Goal: Task Accomplishment & Management: Complete application form

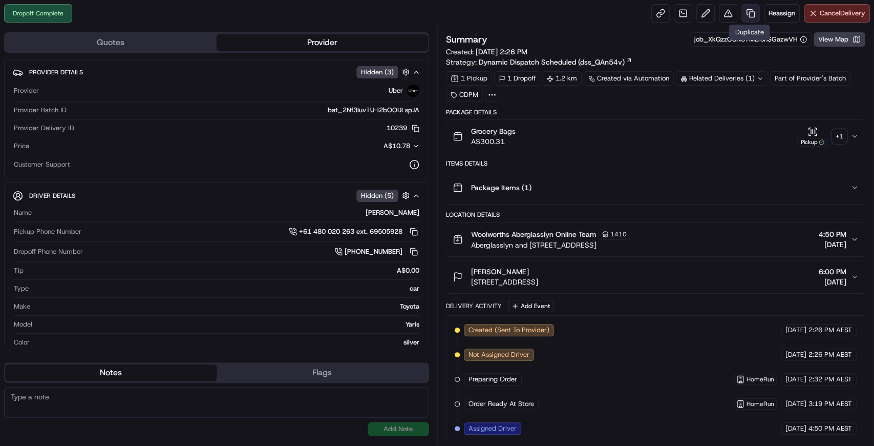
click at [749, 11] on link at bounding box center [751, 13] width 18 height 18
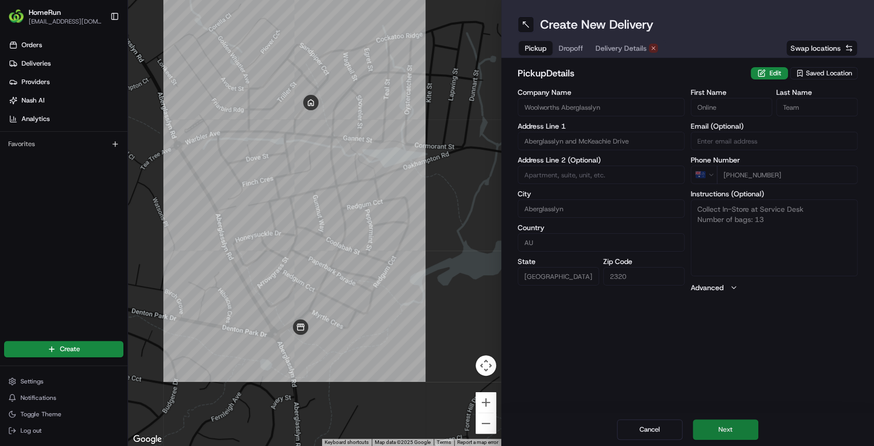
click at [732, 422] on button "Next" at bounding box center [726, 429] width 66 height 20
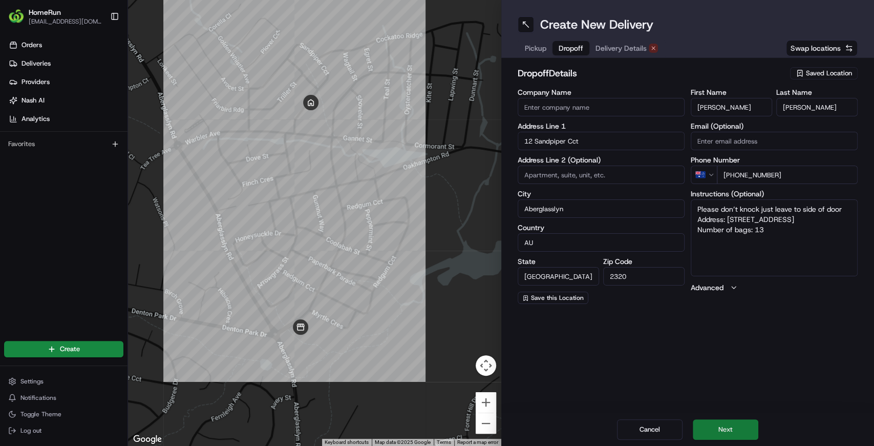
click at [737, 421] on button "Next" at bounding box center [726, 429] width 66 height 20
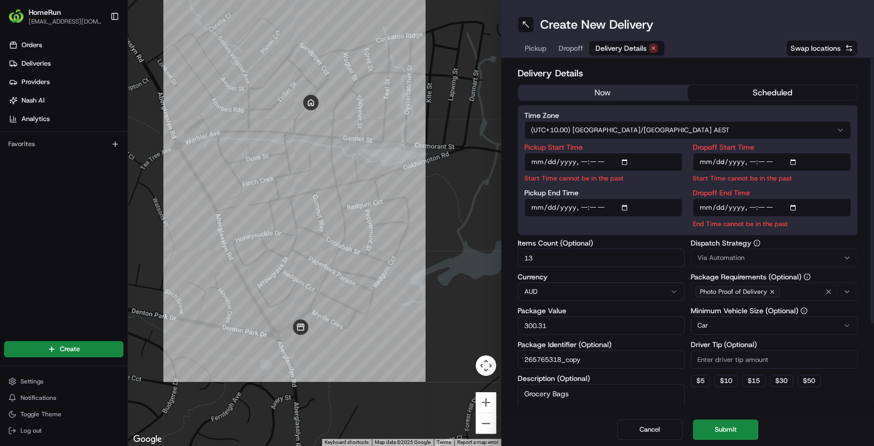
click at [593, 96] on button "now" at bounding box center [603, 92] width 170 height 15
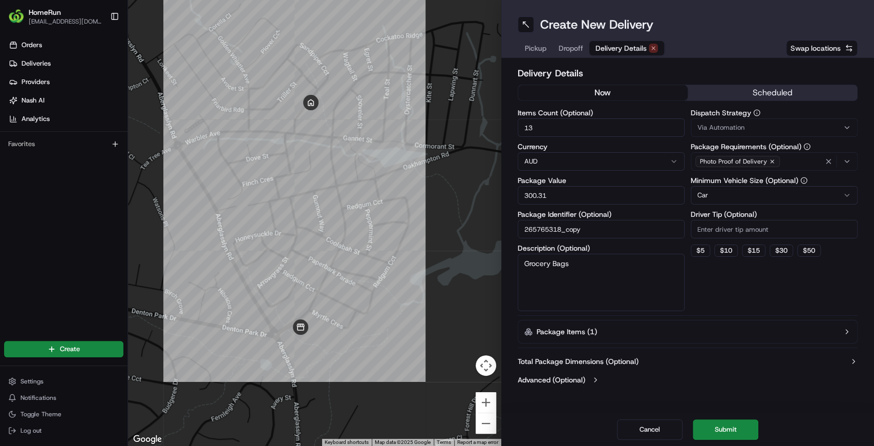
click at [691, 367] on div "Total Package Dimensions (Optional) Advanced (Optional)" at bounding box center [688, 370] width 341 height 37
click at [724, 431] on button "Submit" at bounding box center [726, 429] width 66 height 20
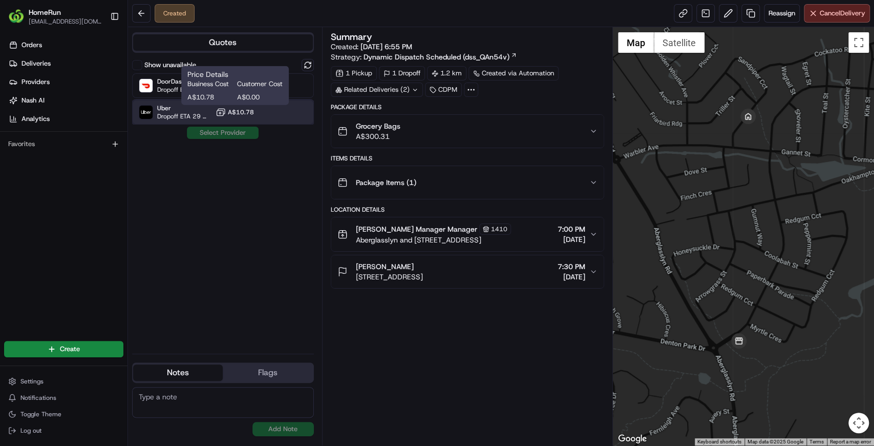
click at [198, 109] on span "Uber" at bounding box center [184, 108] width 54 height 8
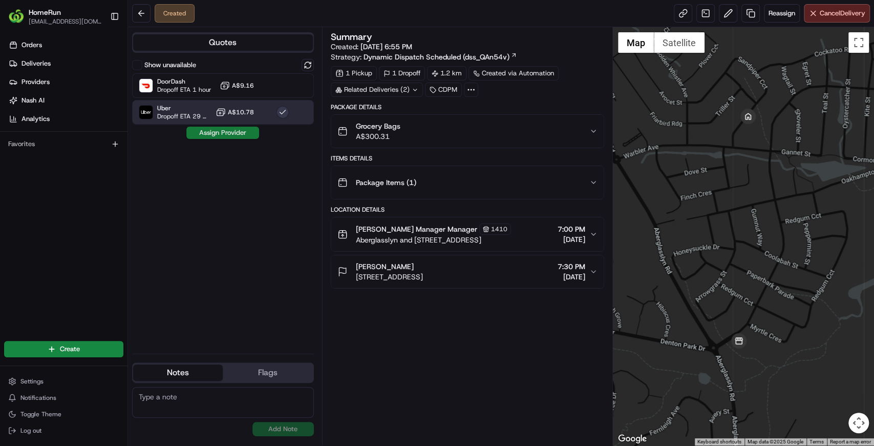
click at [215, 133] on button "Assign Provider" at bounding box center [222, 132] width 73 height 12
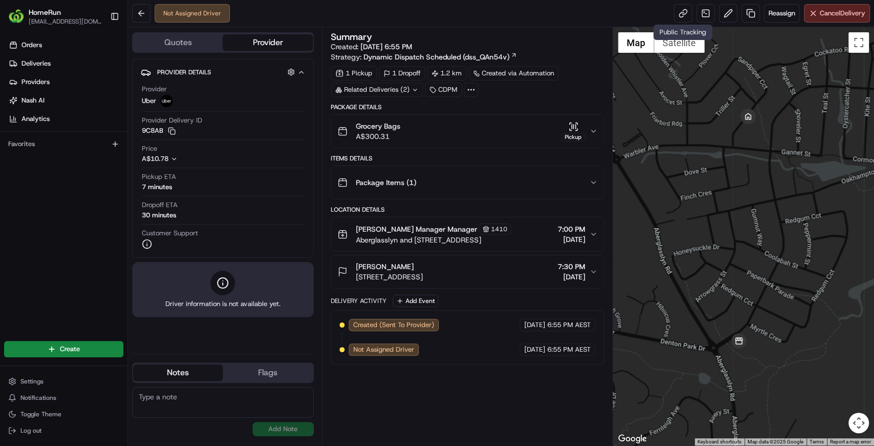
click at [650, 10] on div "Not Assigned Driver Reassign Cancel Delivery" at bounding box center [501, 13] width 746 height 27
click at [687, 10] on link at bounding box center [683, 13] width 18 height 18
